Goal: Browse casually: Explore the website without a specific task or goal

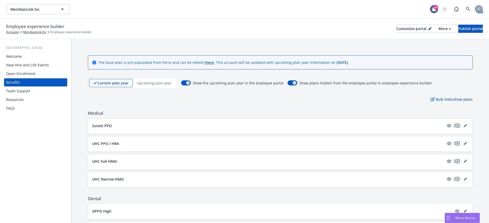
scroll to position [266, 0]
